Goal: Task Accomplishment & Management: Manage account settings

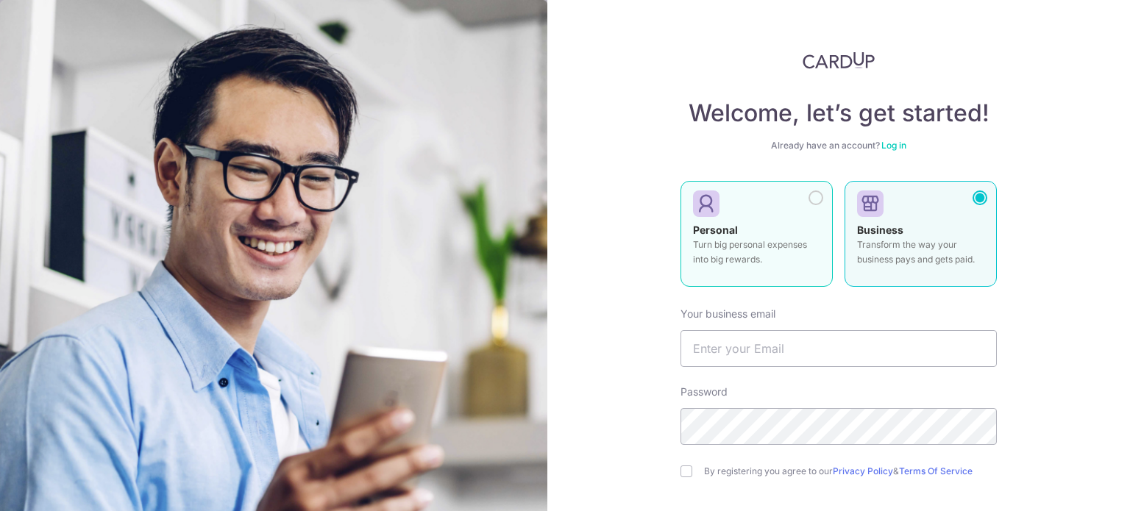
click at [773, 215] on div at bounding box center [751, 204] width 116 height 22
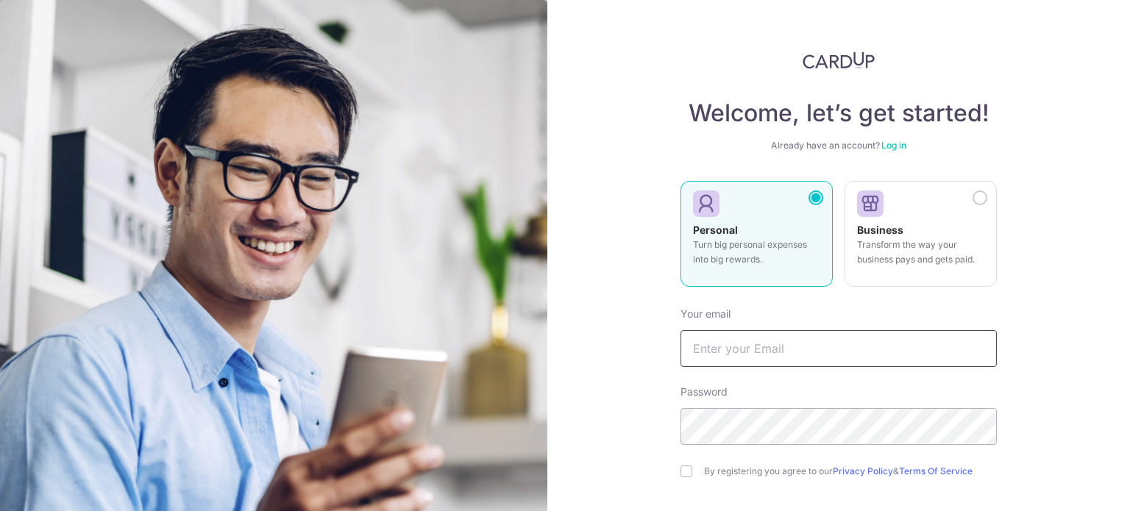
click at [766, 344] on input "text" at bounding box center [839, 348] width 316 height 37
click at [886, 151] on link "Log in" at bounding box center [893, 145] width 25 height 11
click at [892, 146] on link "Log in" at bounding box center [893, 145] width 25 height 11
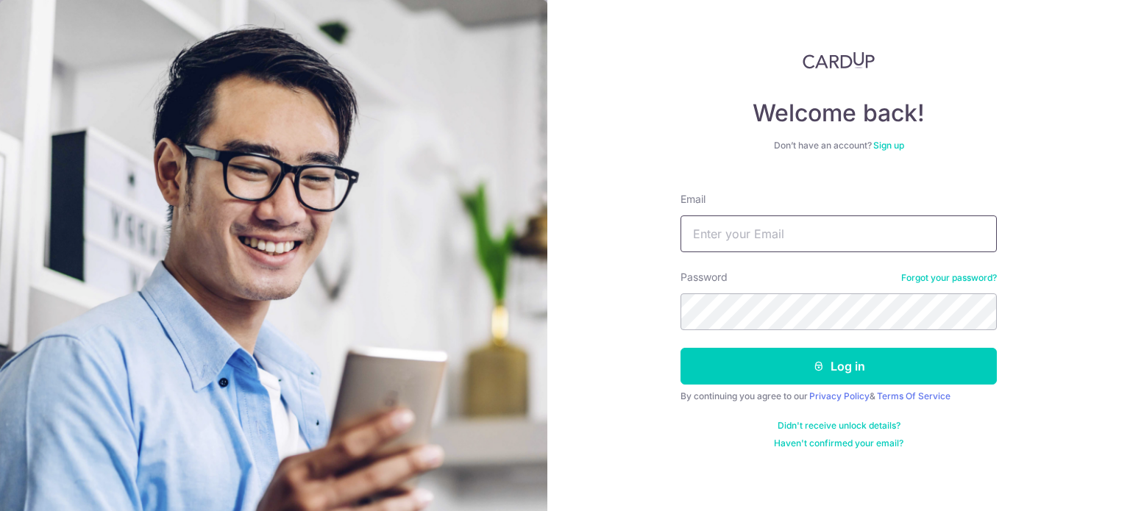
click at [721, 244] on input "Email" at bounding box center [839, 234] width 316 height 37
type input "[EMAIL_ADDRESS][DOMAIN_NAME]"
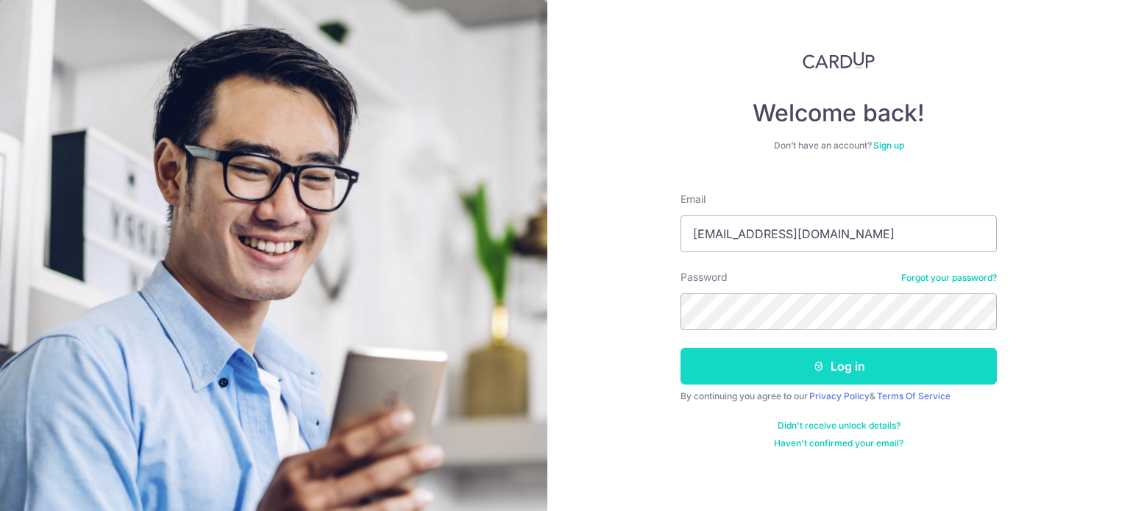
click at [806, 360] on button "Log in" at bounding box center [839, 366] width 316 height 37
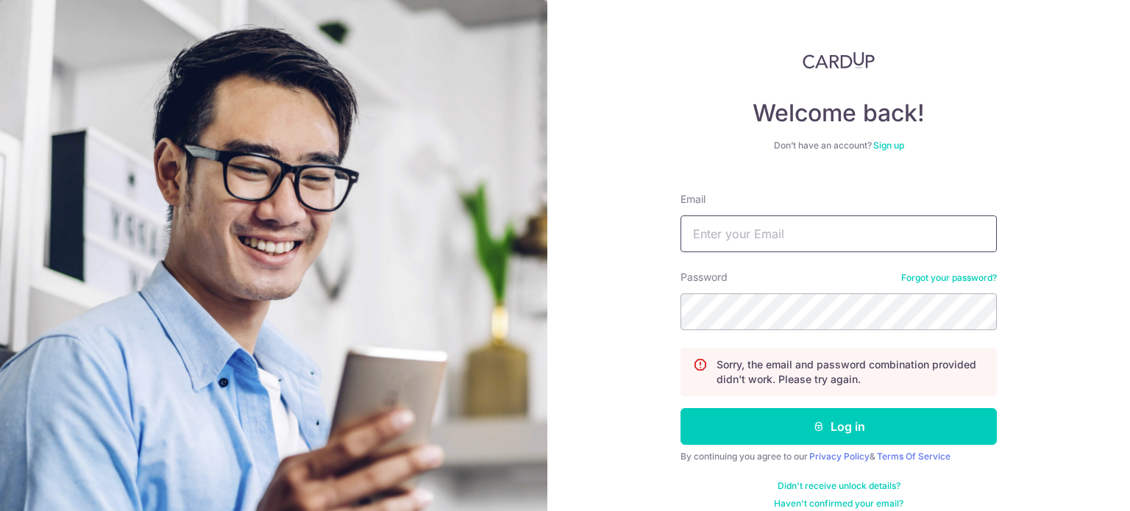
type input "[EMAIL_ADDRESS][DOMAIN_NAME]"
click at [763, 292] on div "Password Forgot your password?" at bounding box center [839, 300] width 316 height 60
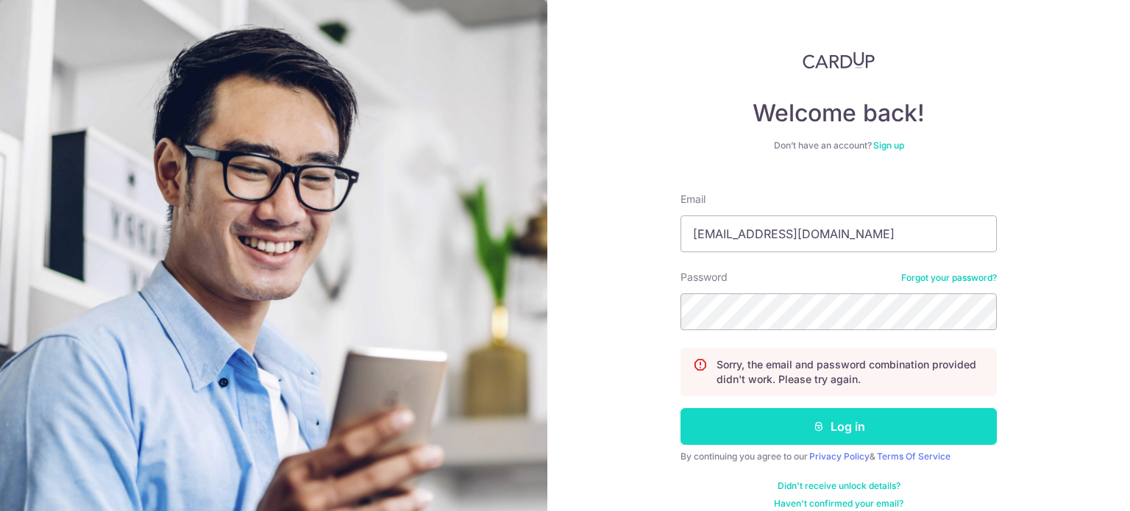
click at [800, 415] on button "Log in" at bounding box center [839, 426] width 316 height 37
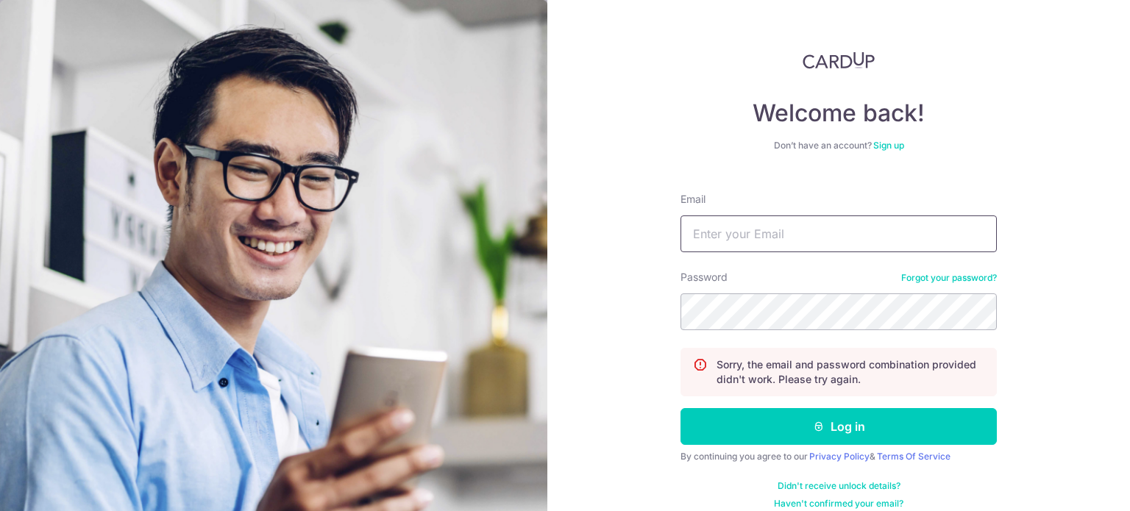
click at [785, 223] on input "Email" at bounding box center [839, 234] width 316 height 37
type input "[EMAIL_ADDRESS][DOMAIN_NAME]"
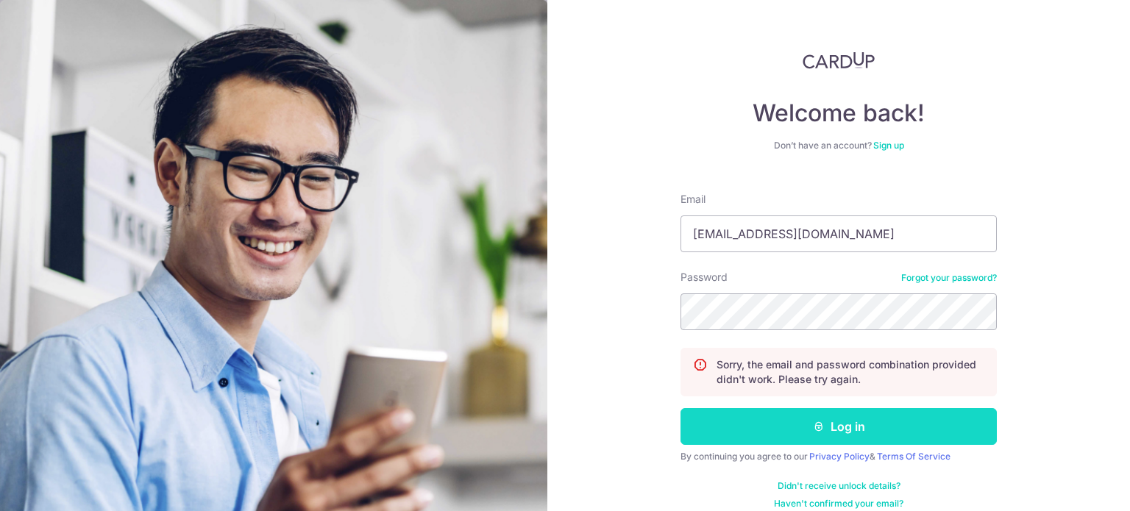
click at [836, 417] on button "Log in" at bounding box center [839, 426] width 316 height 37
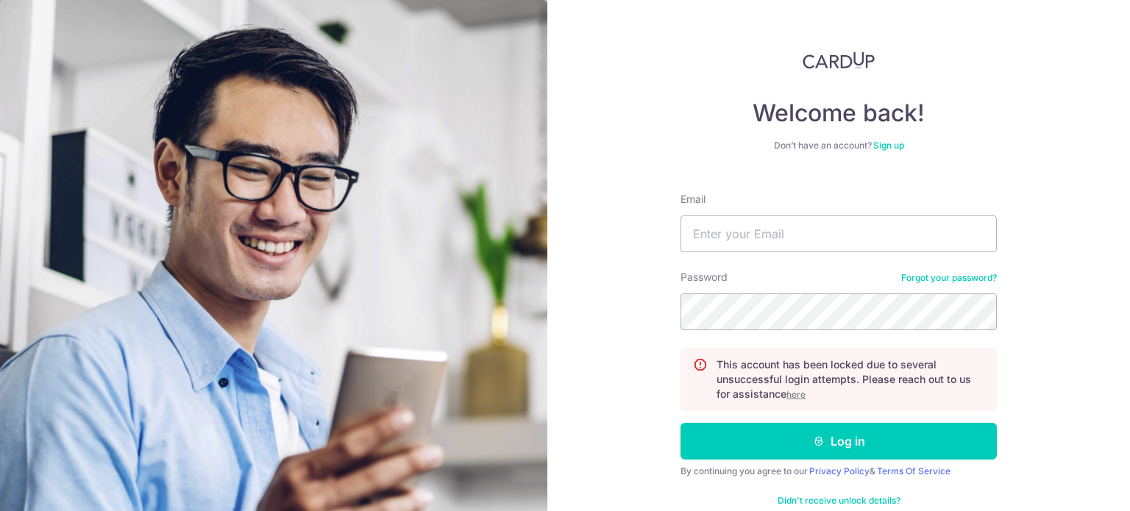
click at [933, 276] on link "Forgot your password?" at bounding box center [949, 278] width 96 height 12
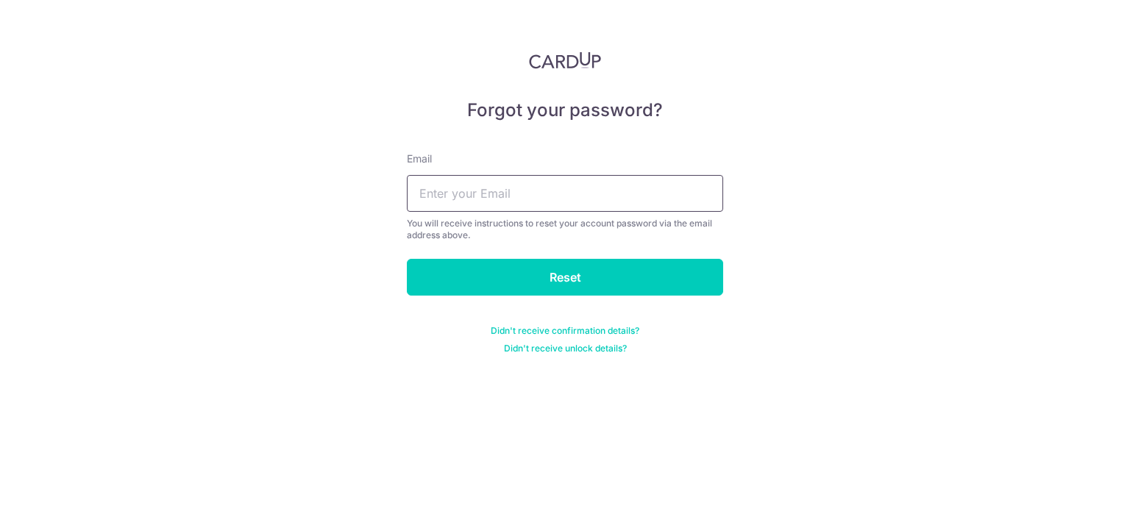
click at [524, 188] on input "text" at bounding box center [565, 193] width 316 height 37
type input "[EMAIL_ADDRESS][DOMAIN_NAME]"
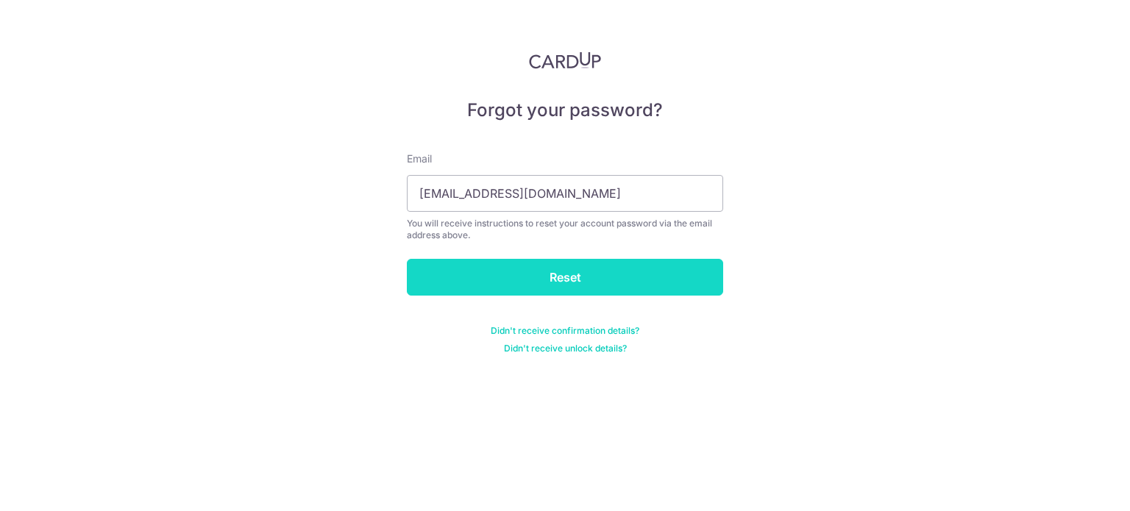
click at [553, 282] on input "Reset" at bounding box center [565, 277] width 316 height 37
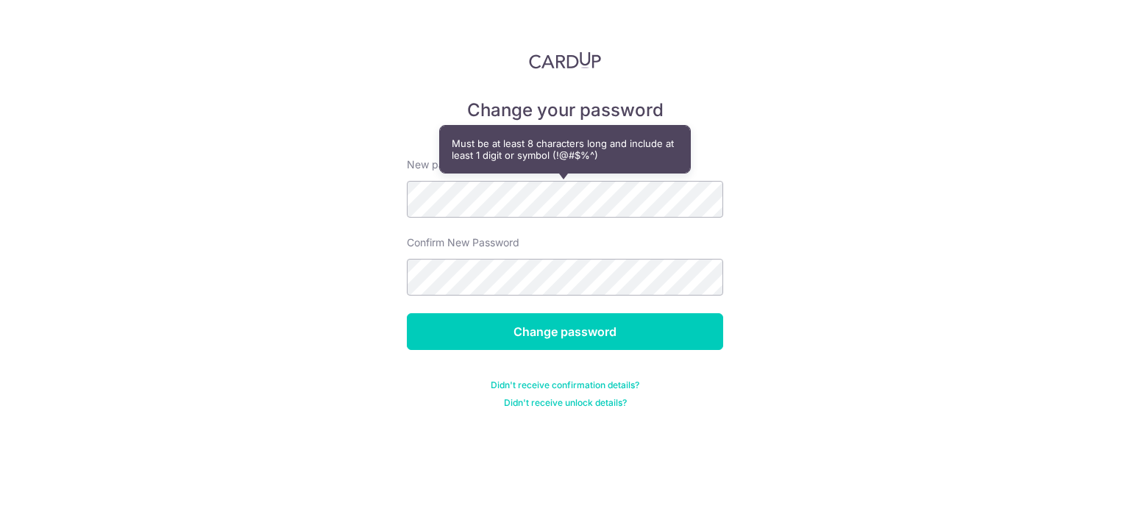
click at [522, 255] on div "Confirm New Password" at bounding box center [565, 265] width 316 height 60
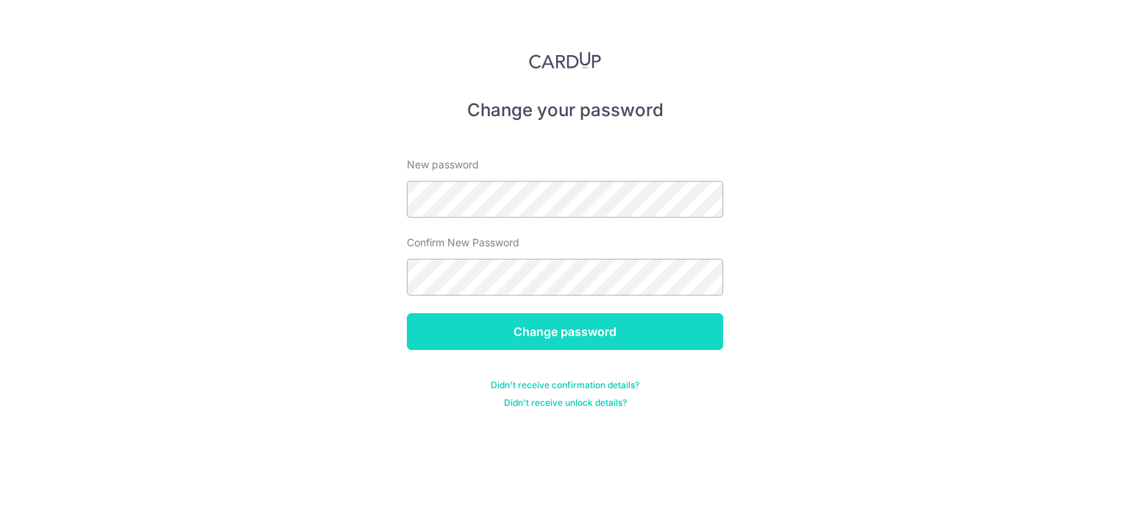
click at [511, 325] on input "Change password" at bounding box center [565, 331] width 316 height 37
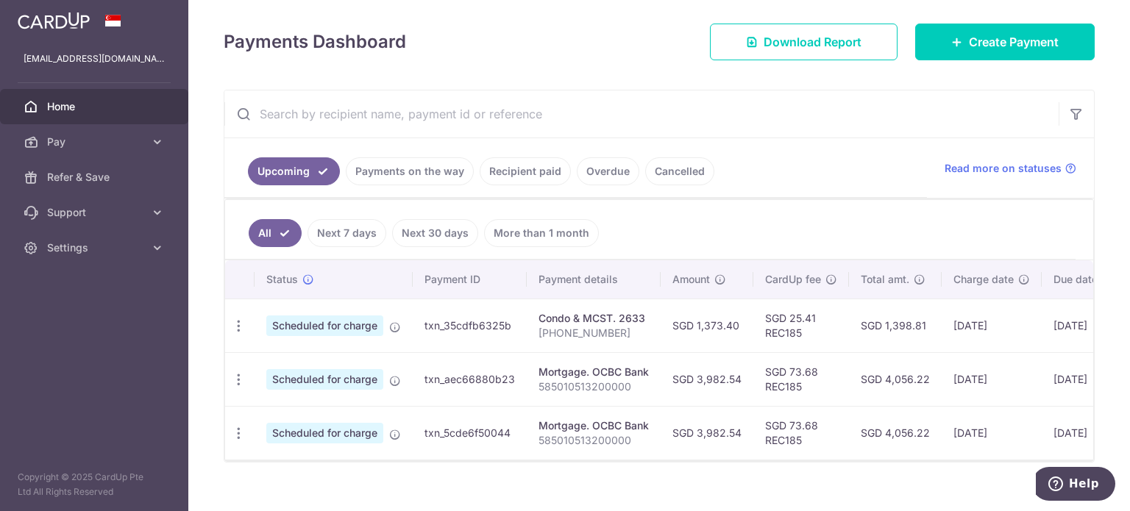
scroll to position [219, 0]
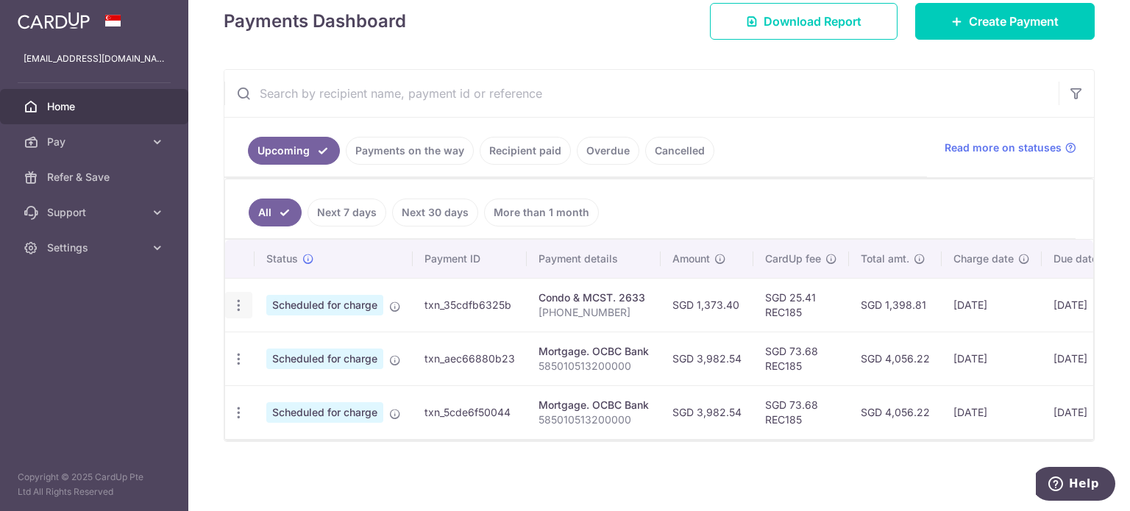
click at [235, 298] on icon "button" at bounding box center [238, 305] width 15 height 15
click at [571, 305] on p "[PHONE_NUMBER]" at bounding box center [594, 312] width 110 height 15
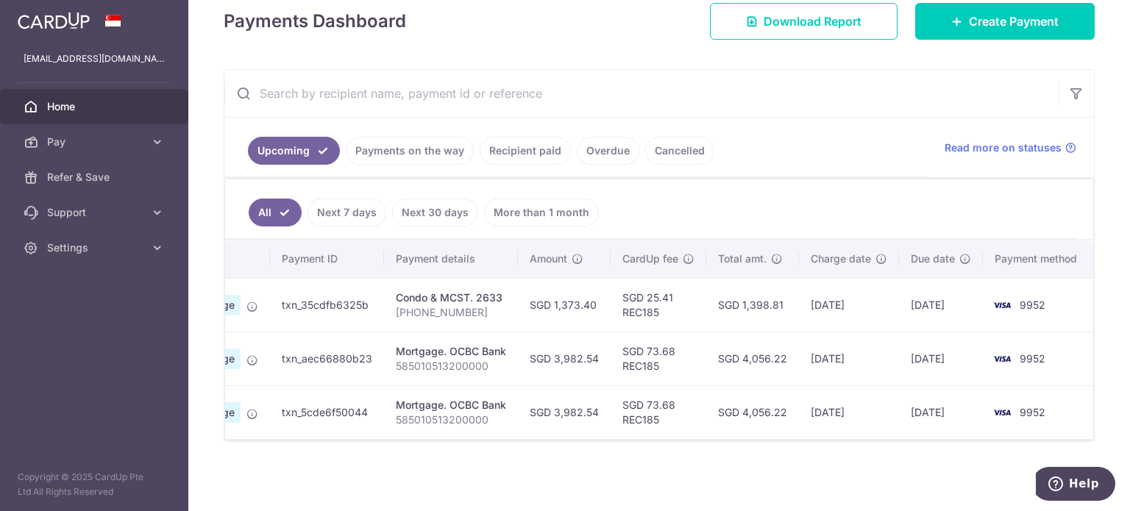
scroll to position [0, 0]
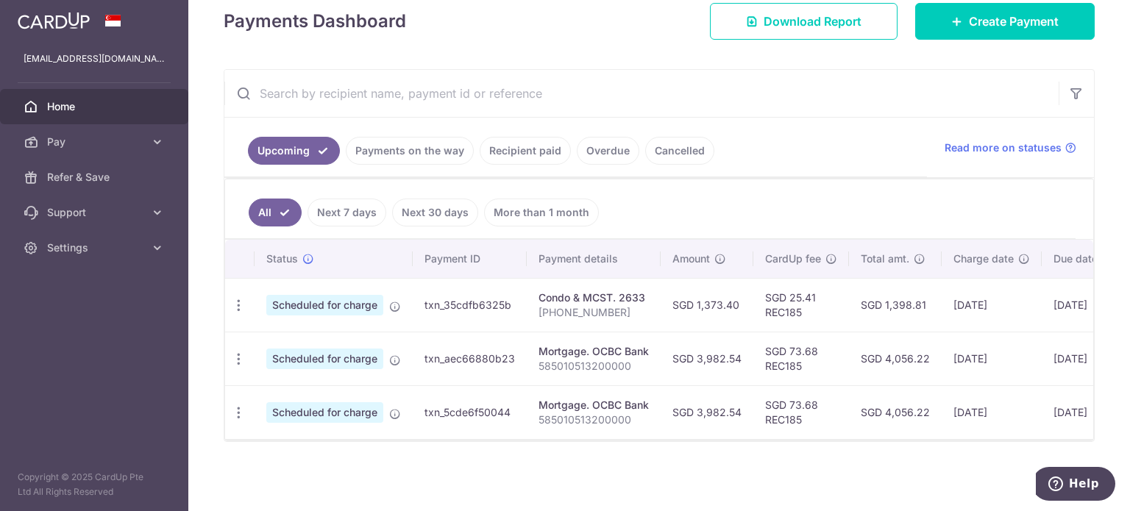
click at [443, 304] on td "txn_35cdfb6325b" at bounding box center [470, 305] width 114 height 54
click at [322, 304] on span "Scheduled for charge" at bounding box center [324, 305] width 117 height 21
click at [562, 291] on div "Condo & MCST. 2633" at bounding box center [594, 298] width 110 height 15
click at [611, 293] on div "Condo & MCST. 2633" at bounding box center [594, 298] width 110 height 15
click at [722, 294] on td "SGD 1,373.40" at bounding box center [707, 305] width 93 height 54
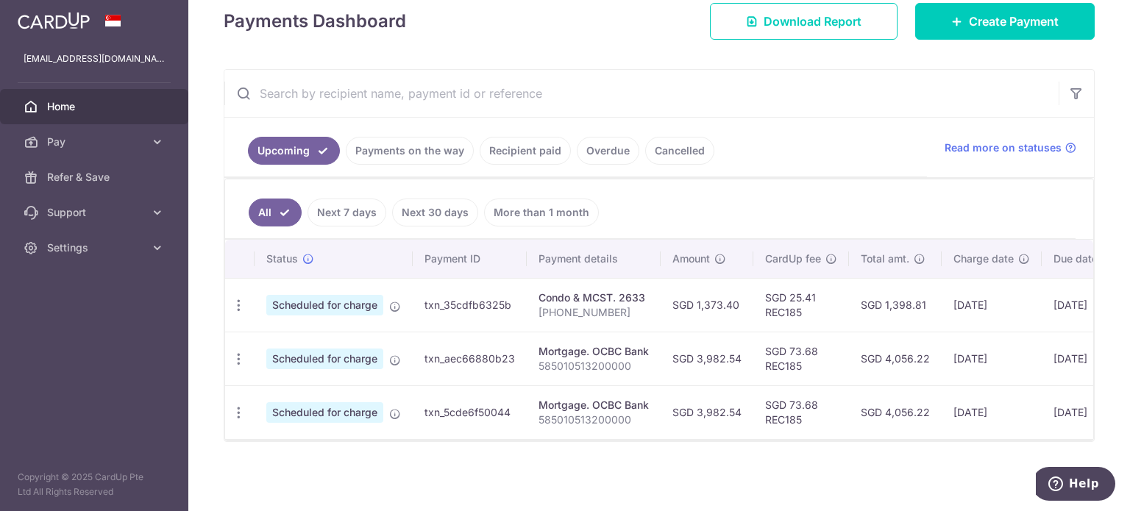
click at [564, 291] on div "Condo & MCST. 2633" at bounding box center [594, 298] width 110 height 15
click at [228, 299] on div "Update payment Cancel payment" at bounding box center [238, 305] width 27 height 27
click at [237, 299] on icon "button" at bounding box center [238, 305] width 15 height 15
click at [288, 337] on span "Update payment" at bounding box center [317, 346] width 100 height 18
radio input "true"
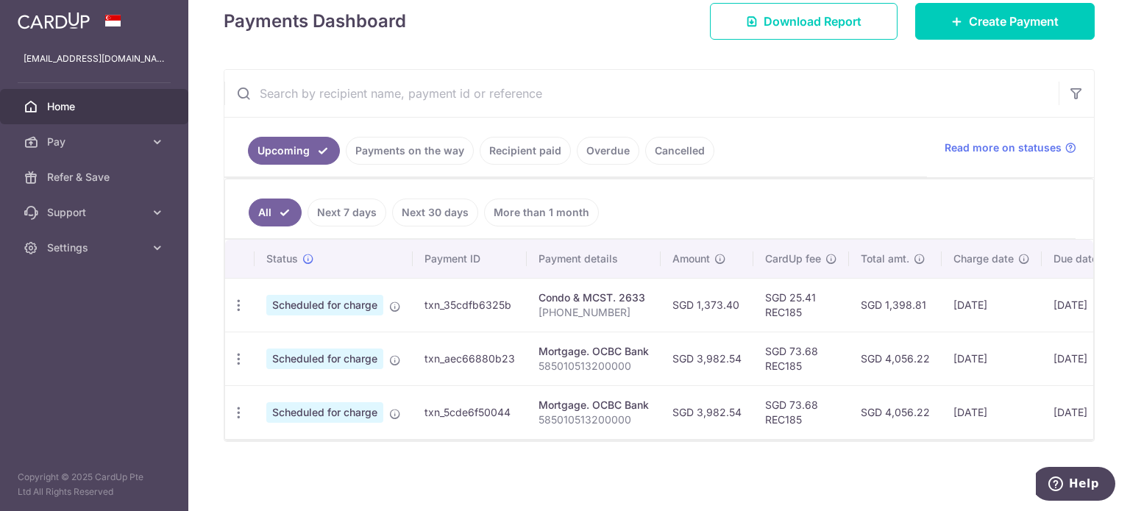
type input "1,373.40"
type input "[DATE]"
type input "[PHONE_NUMBER]"
type input "REC185"
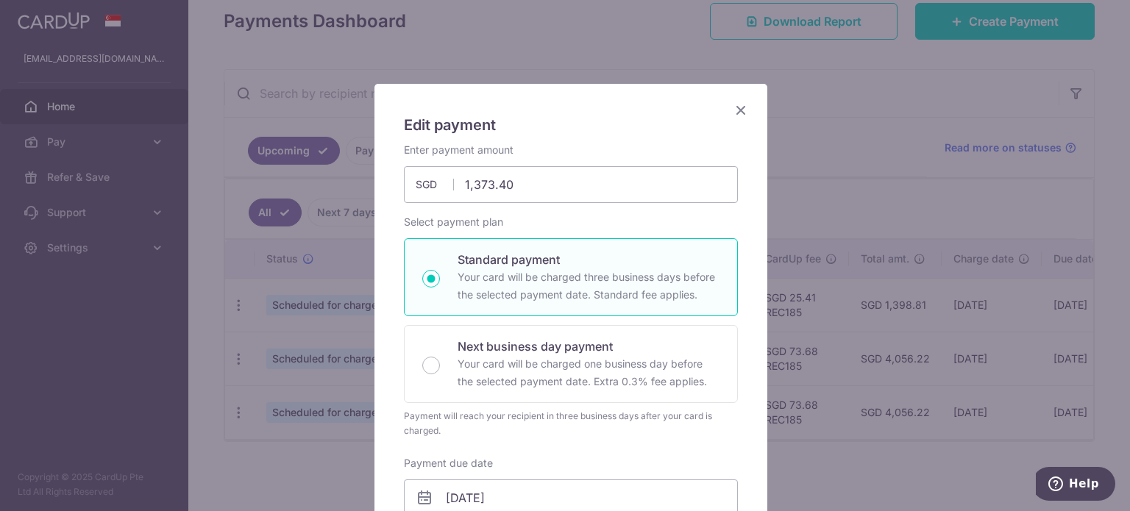
scroll to position [17, 0]
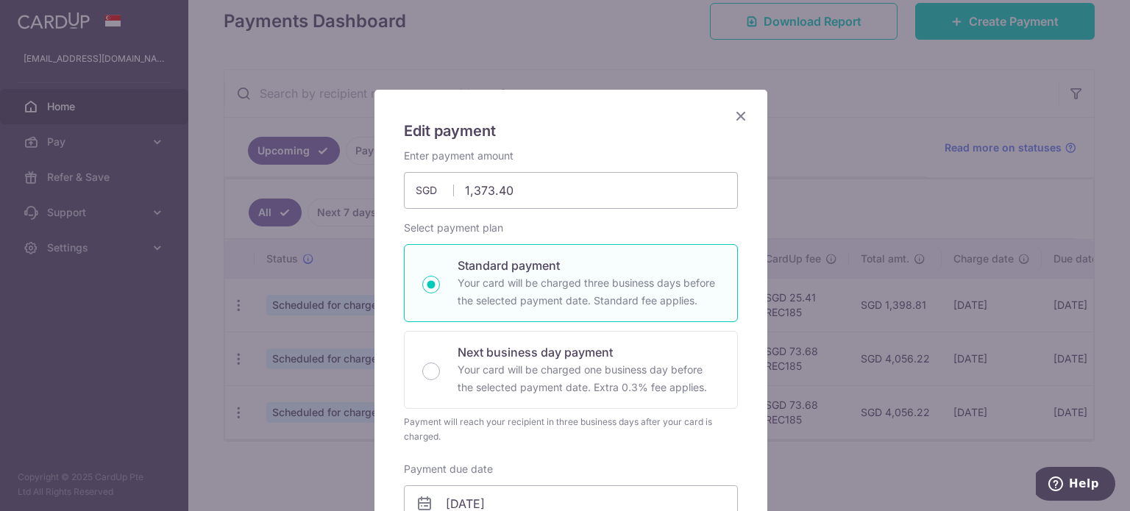
click at [740, 117] on icon "Close" at bounding box center [741, 116] width 18 height 18
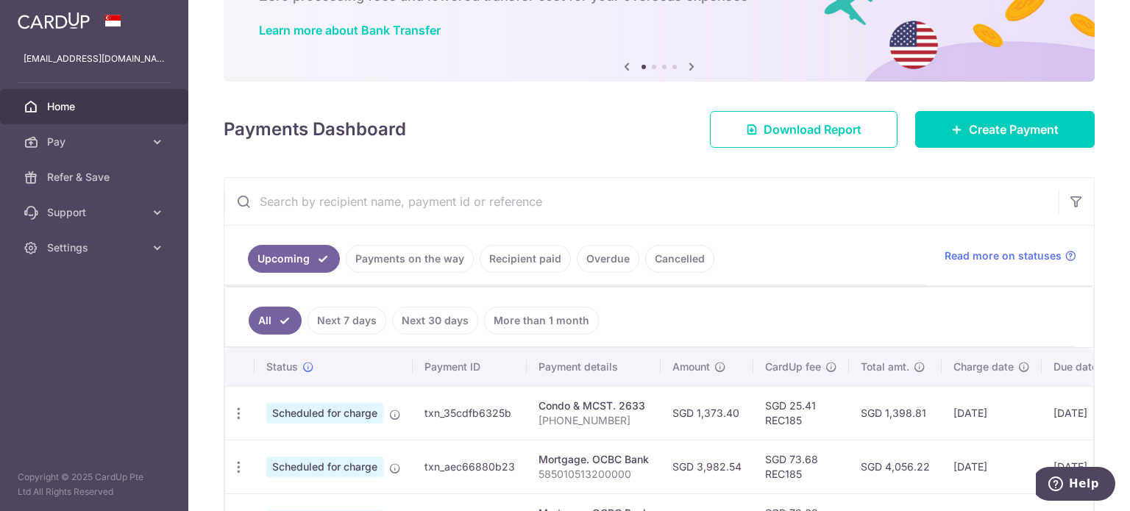
scroll to position [0, 0]
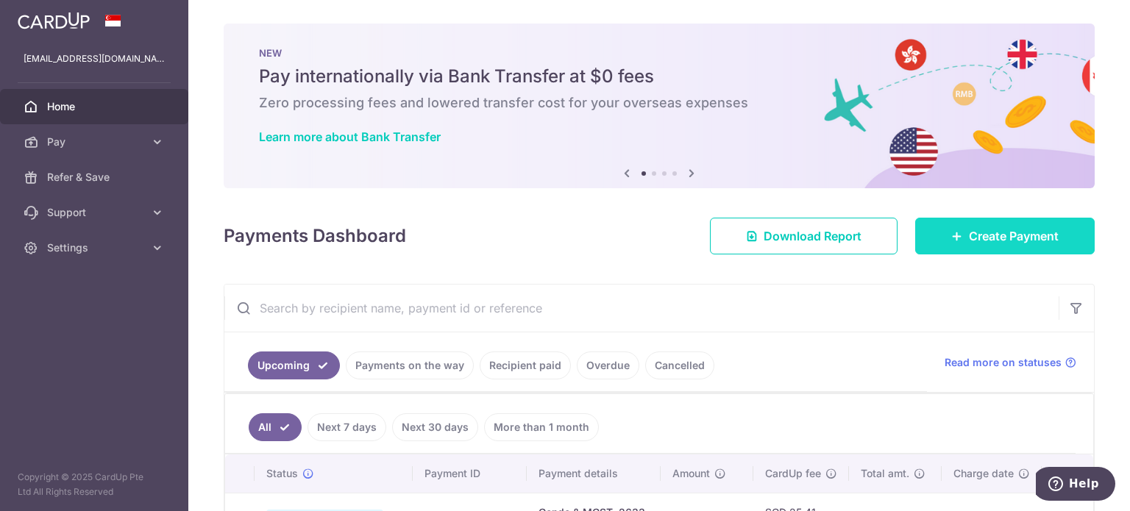
click at [978, 238] on span "Create Payment" at bounding box center [1014, 236] width 90 height 18
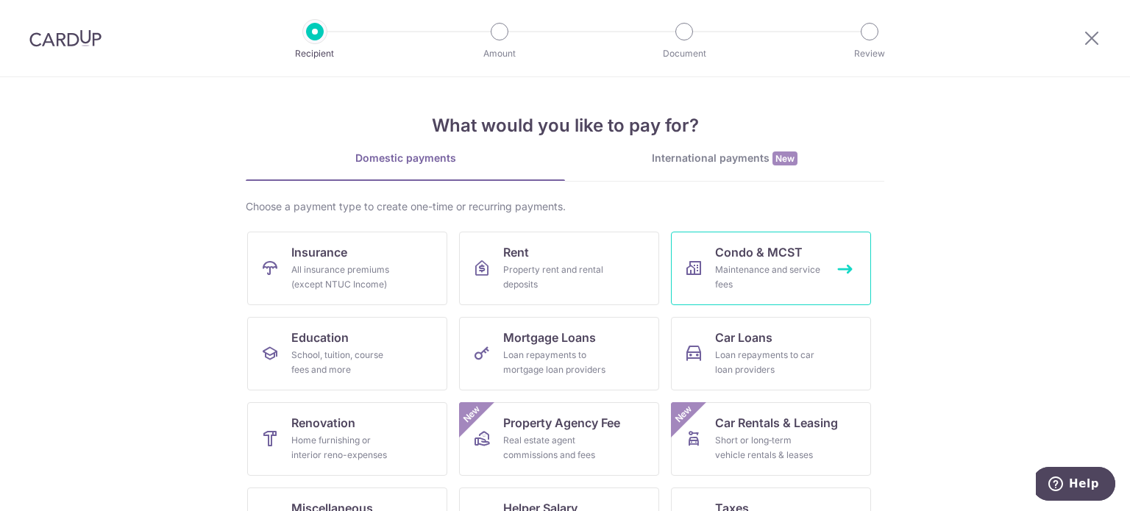
click at [725, 275] on div "Maintenance and service fees" at bounding box center [768, 277] width 106 height 29
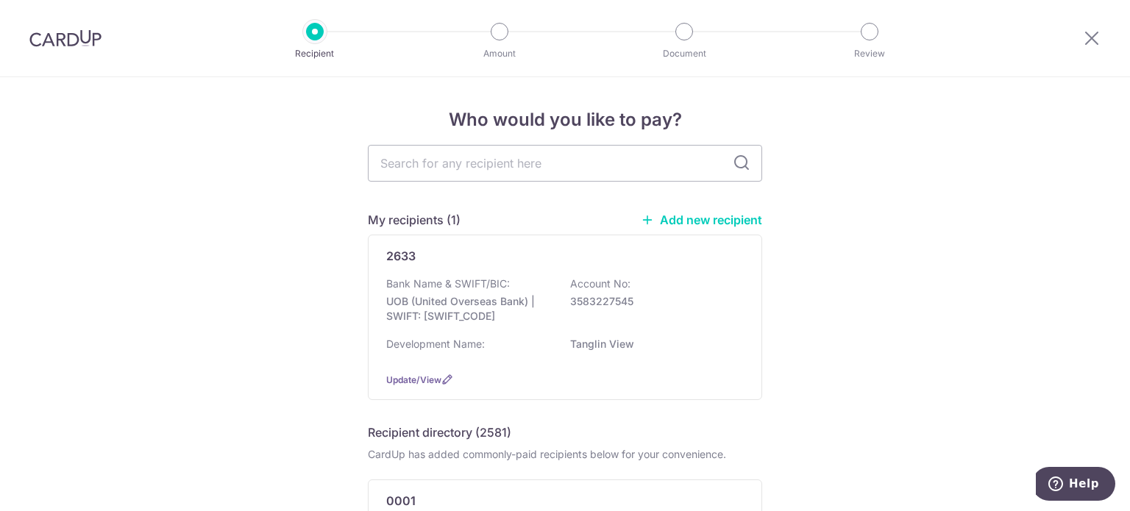
click at [1101, 40] on div at bounding box center [1092, 38] width 77 height 77
click at [1095, 41] on icon at bounding box center [1092, 38] width 18 height 18
